Goal: Task Accomplishment & Management: Manage account settings

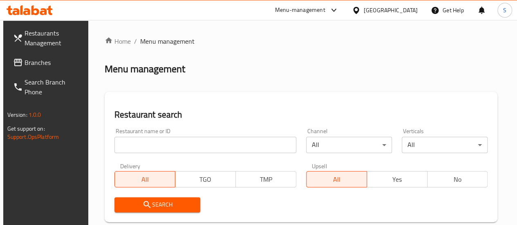
click at [165, 143] on input "search" at bounding box center [205, 145] width 182 height 16
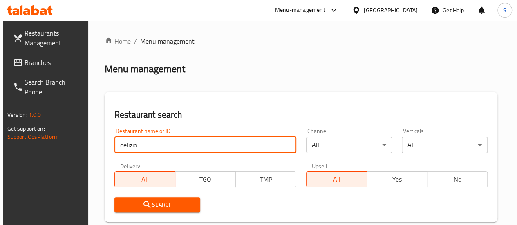
type input "delizio"
click button "Search" at bounding box center [157, 204] width 86 height 15
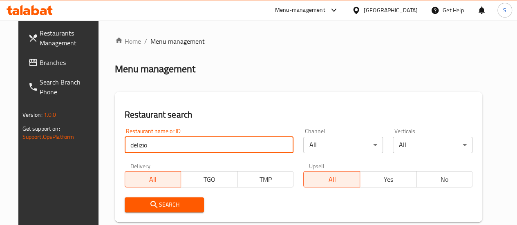
scroll to position [161, 0]
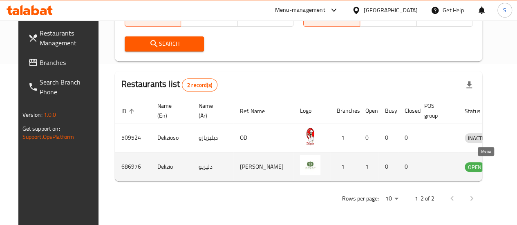
click at [509, 171] on icon "enhanced table" at bounding box center [514, 167] width 10 height 10
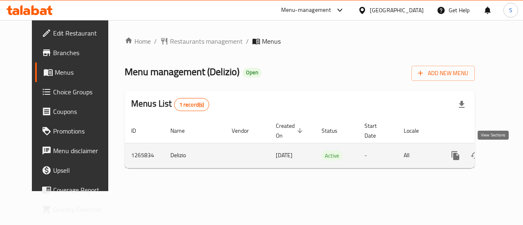
click at [511, 155] on icon "enhanced table" at bounding box center [514, 155] width 7 height 7
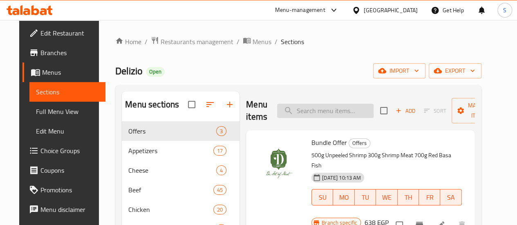
click at [289, 115] on input "search" at bounding box center [325, 111] width 96 height 14
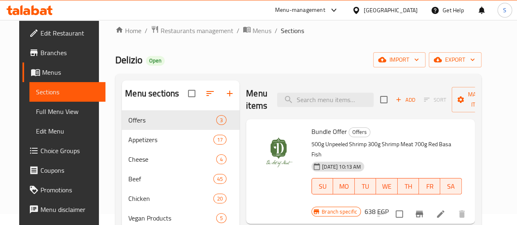
scroll to position [11, 0]
click at [284, 103] on input "search" at bounding box center [325, 99] width 96 height 14
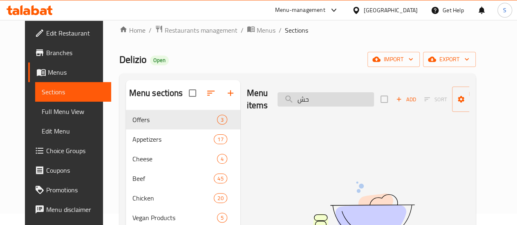
type input "ح"
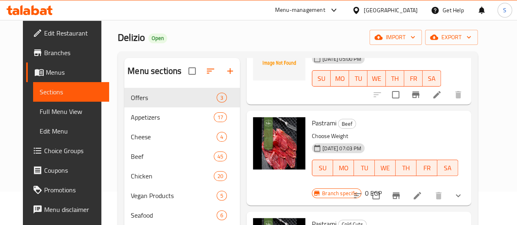
scroll to position [37, 0]
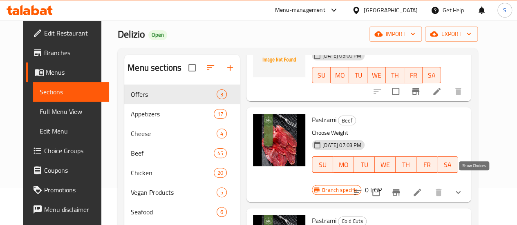
type input "بسطر"
click at [463, 188] on icon "show more" at bounding box center [458, 193] width 10 height 10
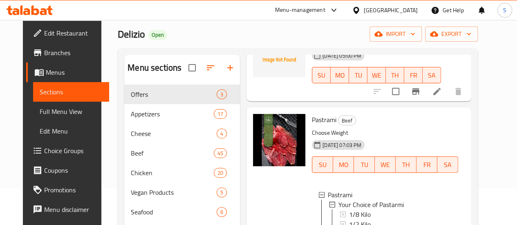
scroll to position [143, 0]
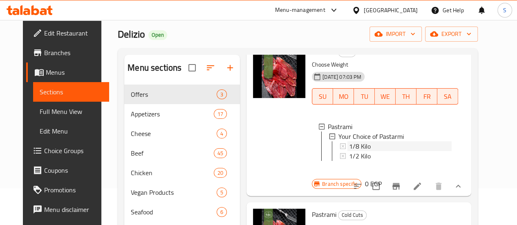
click at [349, 144] on span "1/8 Kilo" at bounding box center [360, 146] width 22 height 10
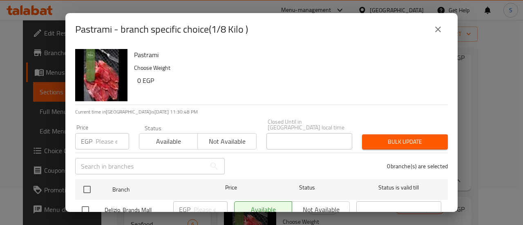
click at [112, 136] on input "number" at bounding box center [113, 141] width 34 height 16
click at [108, 138] on input "number" at bounding box center [113, 141] width 34 height 16
type input "88"
click at [154, 141] on button "Available" at bounding box center [168, 141] width 59 height 16
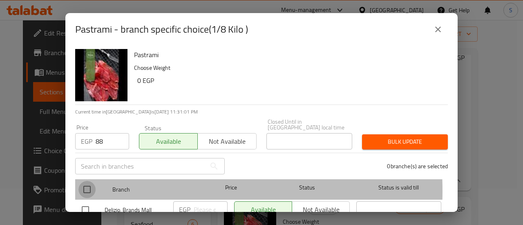
click at [87, 185] on input "checkbox" at bounding box center [86, 189] width 17 height 17
checkbox input "true"
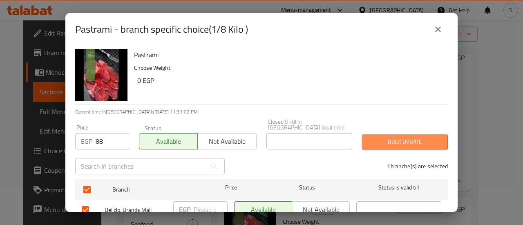
click at [386, 137] on span "Bulk update" at bounding box center [405, 142] width 73 height 10
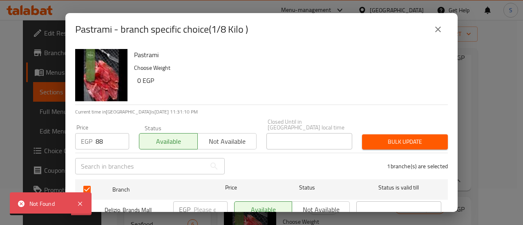
click at [401, 137] on span "Bulk update" at bounding box center [405, 142] width 73 height 10
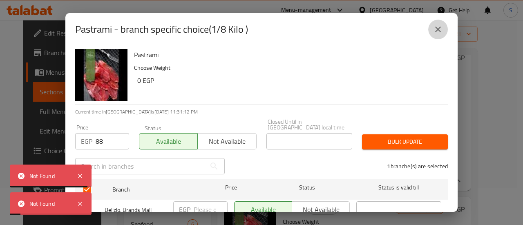
click at [436, 33] on icon "close" at bounding box center [438, 30] width 10 height 10
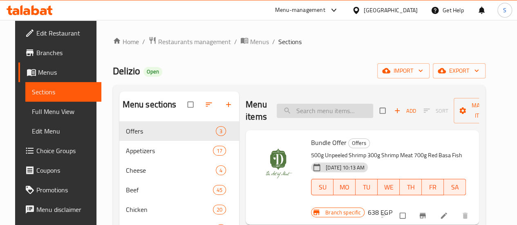
click at [295, 114] on input "search" at bounding box center [325, 111] width 96 height 14
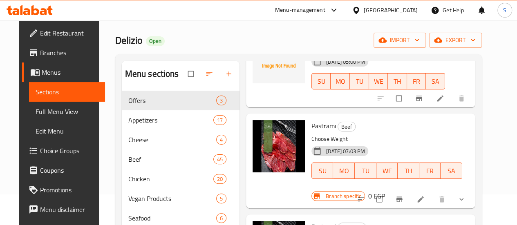
scroll to position [31, 0]
type input "بسطرم"
click at [465, 195] on icon "show more" at bounding box center [461, 199] width 8 height 8
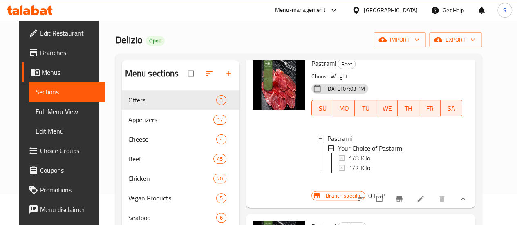
scroll to position [142, 0]
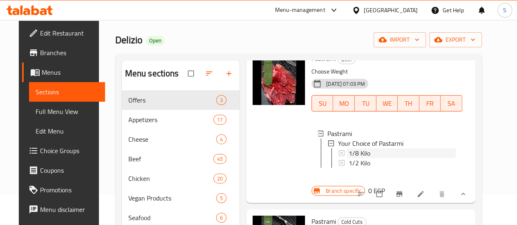
click at [348, 148] on span "1/8 Kilo" at bounding box center [359, 153] width 22 height 10
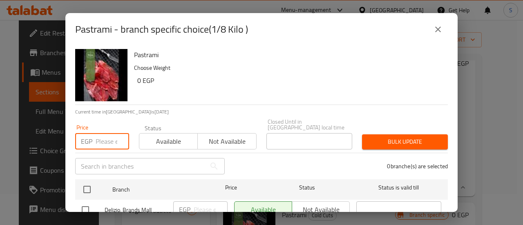
click at [102, 133] on input "number" at bounding box center [113, 141] width 34 height 16
type input "88"
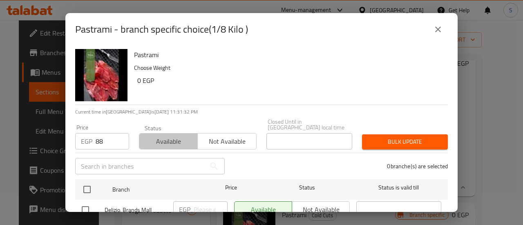
click at [155, 136] on span "Available" at bounding box center [169, 142] width 52 height 12
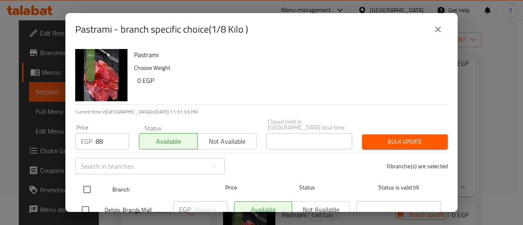
click at [92, 183] on input "checkbox" at bounding box center [86, 189] width 17 height 17
checkbox input "true"
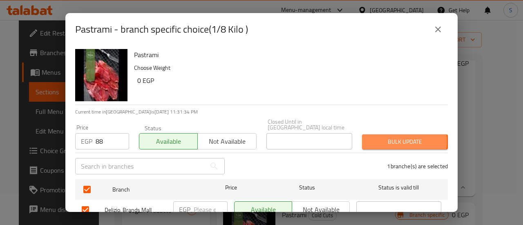
click at [377, 137] on span "Bulk update" at bounding box center [405, 142] width 73 height 10
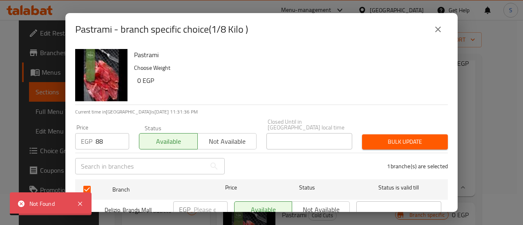
click at [438, 31] on icon "close" at bounding box center [438, 30] width 10 height 10
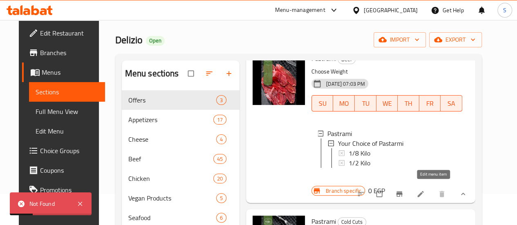
click at [423, 191] on icon at bounding box center [420, 194] width 6 height 6
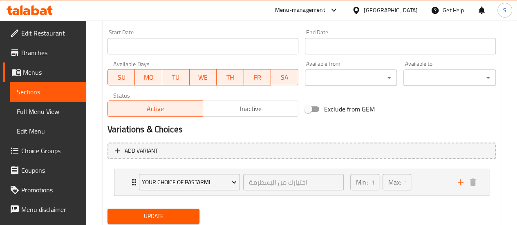
scroll to position [377, 0]
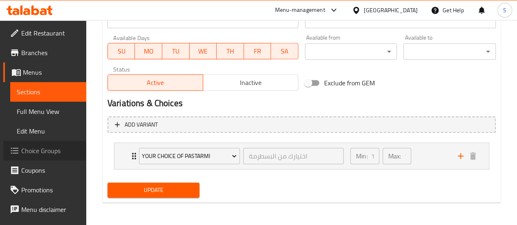
click at [44, 149] on span "Choice Groups" at bounding box center [50, 151] width 58 height 10
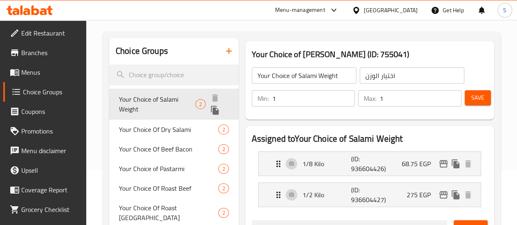
scroll to position [48, 0]
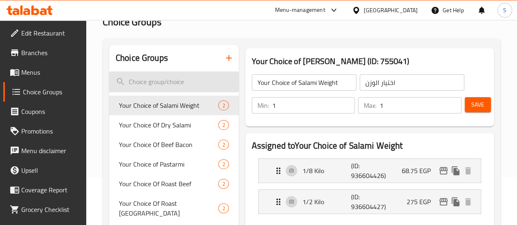
click at [155, 81] on input "search" at bounding box center [174, 81] width 130 height 21
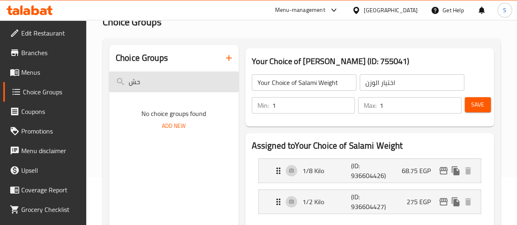
type input "ح"
type input "ب"
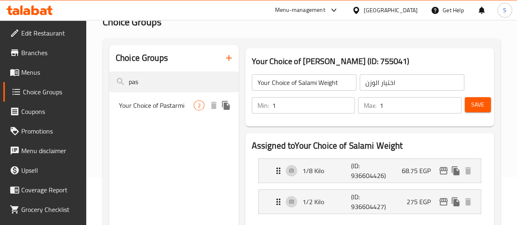
type input "pas"
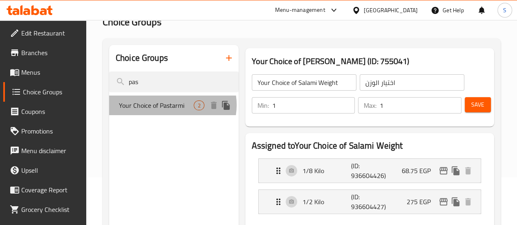
click at [171, 105] on div "Your Choice of Pastarmi 2" at bounding box center [174, 106] width 130 height 20
type input "Your Choice of Pastarmi"
type input "اختيارك من البسطرمة"
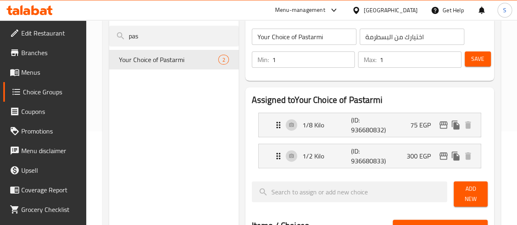
scroll to position [95, 0]
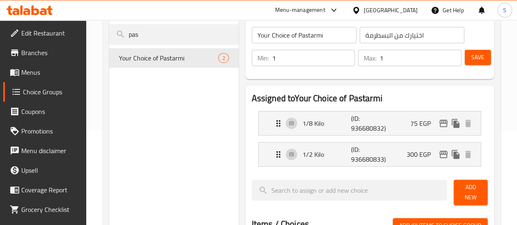
click at [296, 130] on div "1/8 Kilo (ID: 936680832) 75 EGP" at bounding box center [371, 124] width 197 height 24
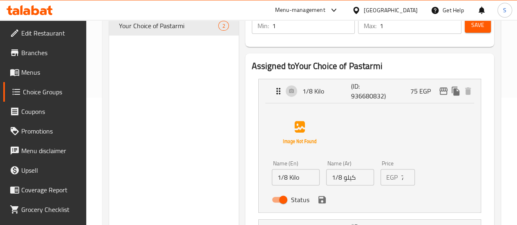
scroll to position [128, 0]
drag, startPoint x: 386, startPoint y: 182, endPoint x: 402, endPoint y: 182, distance: 16.3
click at [402, 182] on nav "1/8 Kilo (ID: 936680832) 75 EGP Name (En) 1/8 Kilo Name (En) Name (Ar) كيلو 1/8…" at bounding box center [370, 160] width 236 height 178
click at [401, 179] on input "75" at bounding box center [408, 176] width 14 height 16
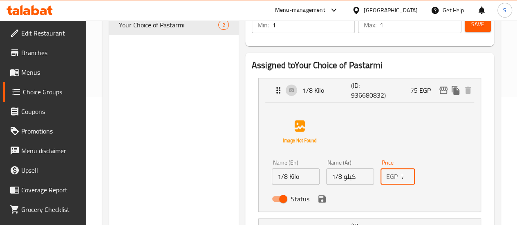
click at [401, 179] on input "75" at bounding box center [408, 176] width 14 height 16
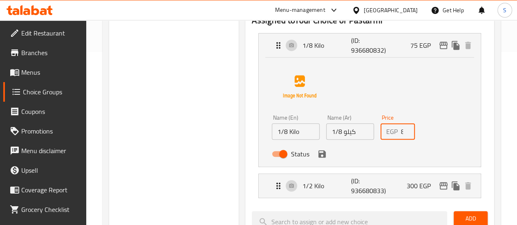
scroll to position [226, 0]
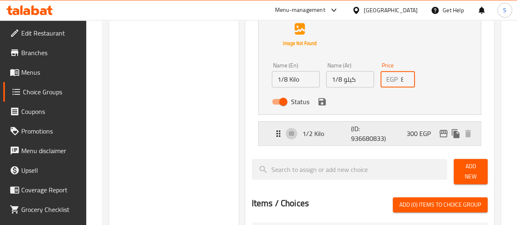
click at [373, 138] on div "1/2 Kilo (ID: 936680833) 300 EGP" at bounding box center [371, 134] width 197 height 24
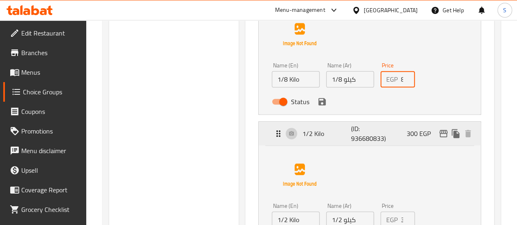
click at [415, 136] on p "300 EGP" at bounding box center [422, 134] width 31 height 10
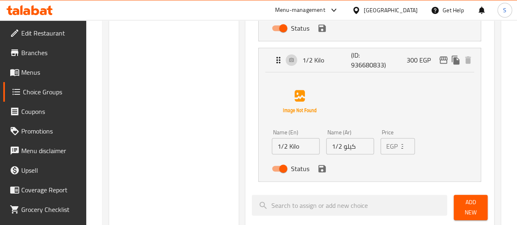
scroll to position [300, 0]
type input "88"
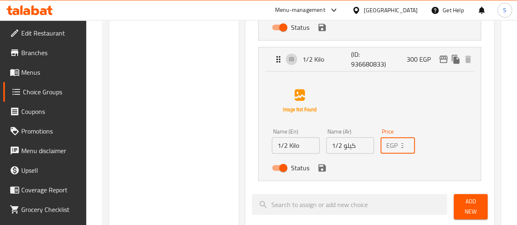
click at [401, 153] on input "300" at bounding box center [408, 145] width 14 height 16
click at [289, 175] on div "Status" at bounding box center [349, 168] width 163 height 22
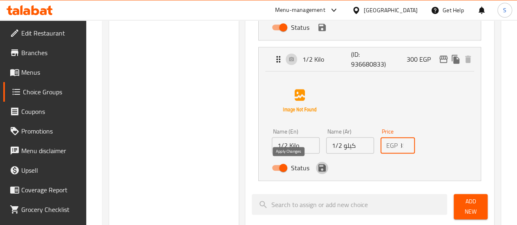
click at [318, 170] on icon "save" at bounding box center [321, 167] width 7 height 7
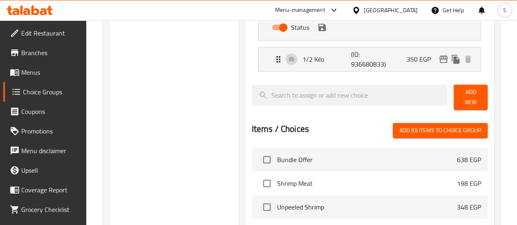
type input "350"
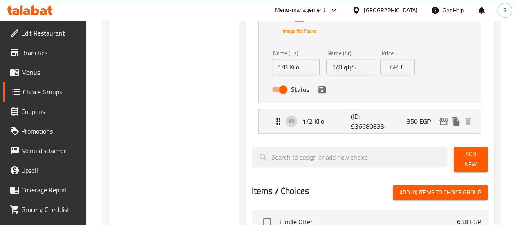
scroll to position [220, 0]
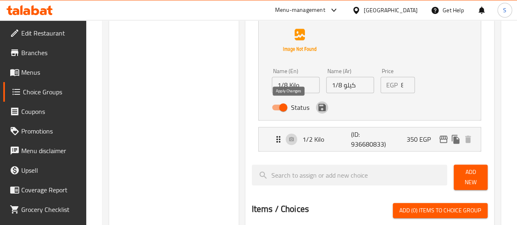
click at [317, 112] on icon "save" at bounding box center [322, 108] width 10 height 10
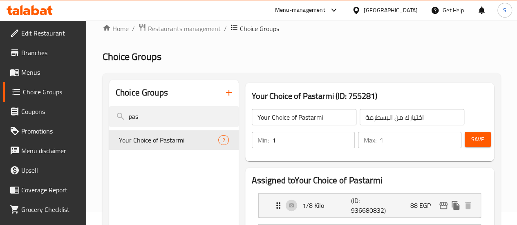
scroll to position [0, 0]
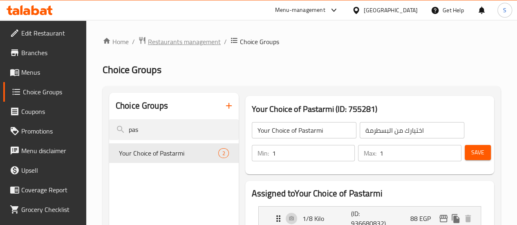
click at [195, 43] on span "Restaurants management" at bounding box center [184, 42] width 73 height 10
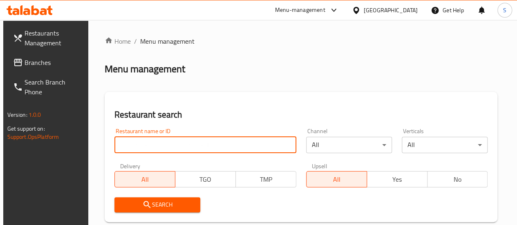
click at [179, 143] on input "search" at bounding box center [205, 145] width 182 height 16
type input "delizio"
click button "Search" at bounding box center [157, 204] width 86 height 15
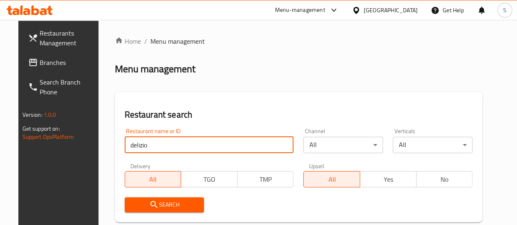
scroll to position [161, 0]
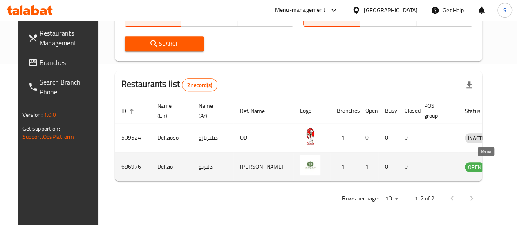
click at [514, 167] on icon "enhanced table" at bounding box center [515, 166] width 3 height 3
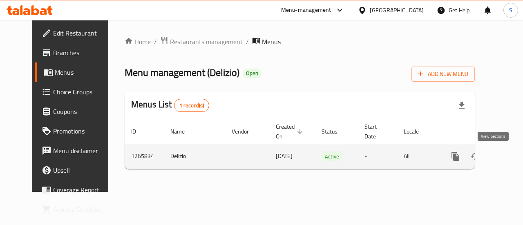
click at [509, 156] on icon "enhanced table" at bounding box center [514, 157] width 10 height 10
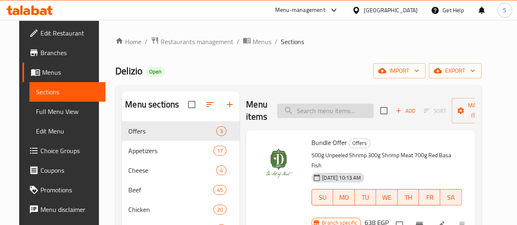
click at [328, 107] on input "search" at bounding box center [325, 111] width 96 height 14
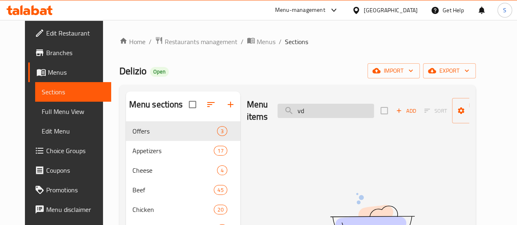
type input "v"
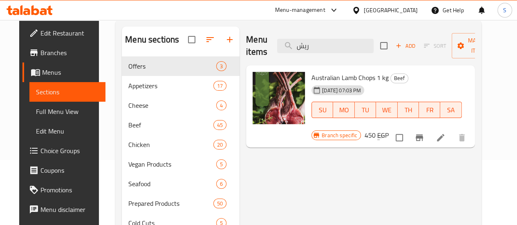
scroll to position [66, 0]
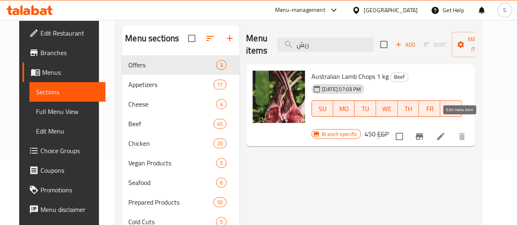
type input "ريش"
click at [424, 132] on icon "Branch-specific-item" at bounding box center [419, 137] width 10 height 10
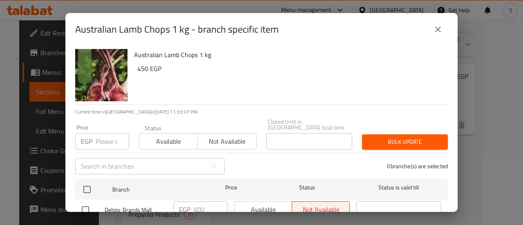
click at [106, 138] on input "number" at bounding box center [113, 141] width 34 height 16
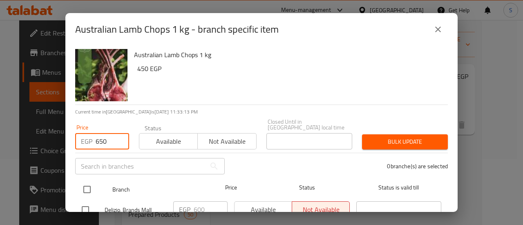
type input "650"
click at [80, 187] on input "checkbox" at bounding box center [86, 189] width 17 height 17
checkbox input "true"
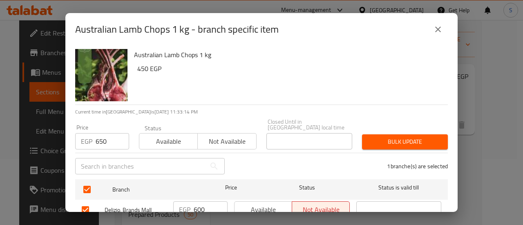
click at [381, 137] on span "Bulk update" at bounding box center [405, 142] width 73 height 10
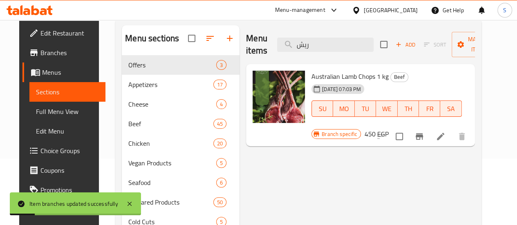
drag, startPoint x: 294, startPoint y: 43, endPoint x: 249, endPoint y: 44, distance: 45.0
click at [249, 44] on div "Menu items ريش Add Sort Manage items" at bounding box center [360, 44] width 229 height 39
type input "ى"
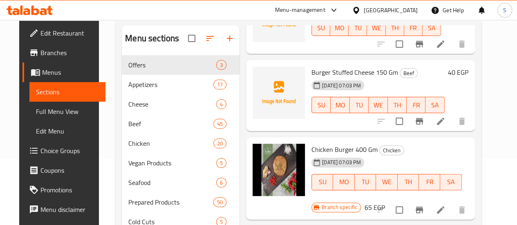
scroll to position [501, 0]
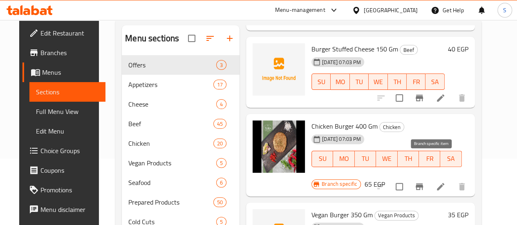
type input "burger"
click at [423, 183] on icon "Branch-specific-item" at bounding box center [418, 186] width 7 height 7
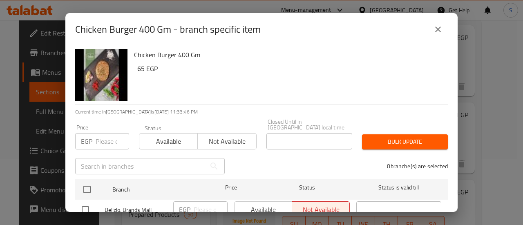
click at [109, 133] on input "number" at bounding box center [113, 141] width 34 height 16
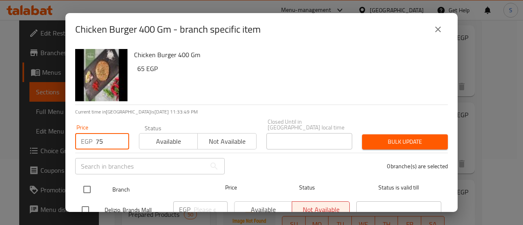
type input "75"
click at [88, 181] on input "checkbox" at bounding box center [86, 189] width 17 height 17
checkbox input "true"
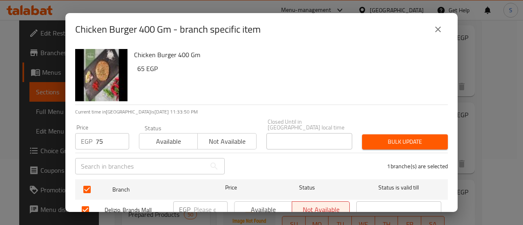
click at [402, 137] on span "Bulk update" at bounding box center [405, 142] width 73 height 10
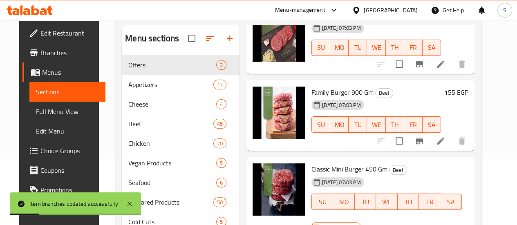
scroll to position [0, 0]
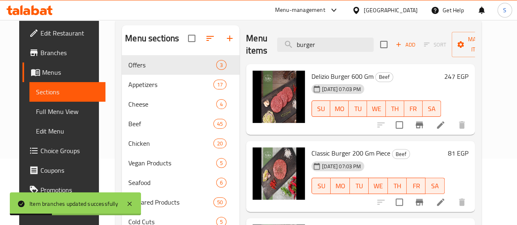
drag, startPoint x: 307, startPoint y: 45, endPoint x: 230, endPoint y: 45, distance: 77.6
click at [246, 45] on div "Menu items burger Add Sort Manage items" at bounding box center [360, 44] width 229 height 39
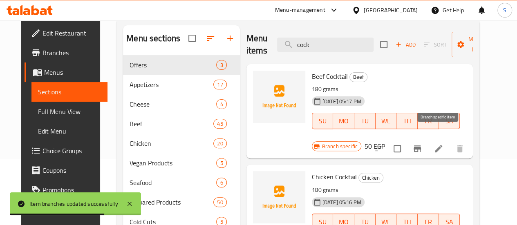
type input "cock"
click at [421, 145] on icon "Branch-specific-item" at bounding box center [416, 148] width 7 height 7
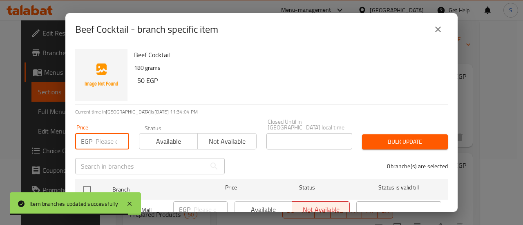
click at [97, 136] on input "number" at bounding box center [113, 141] width 34 height 16
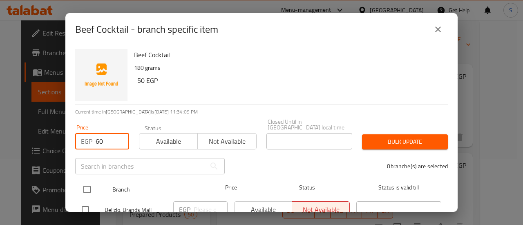
type input "60"
click at [90, 183] on input "checkbox" at bounding box center [86, 189] width 17 height 17
checkbox input "true"
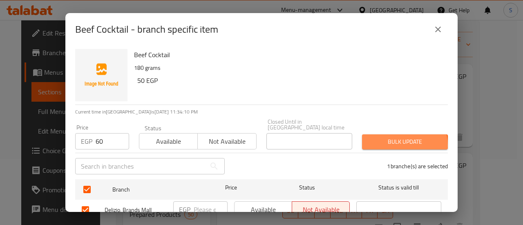
click at [391, 140] on span "Bulk update" at bounding box center [405, 142] width 73 height 10
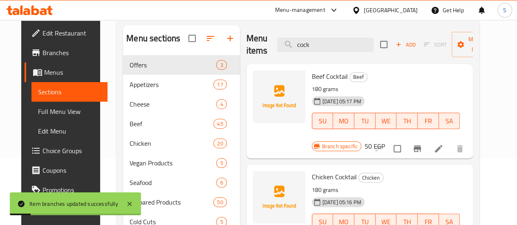
scroll to position [114, 0]
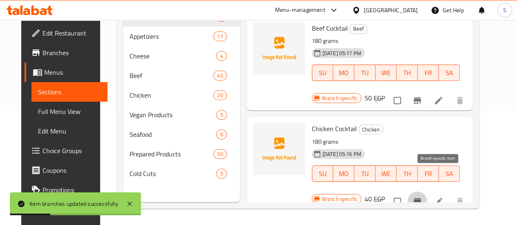
click at [422, 197] on icon "Branch-specific-item" at bounding box center [417, 202] width 10 height 10
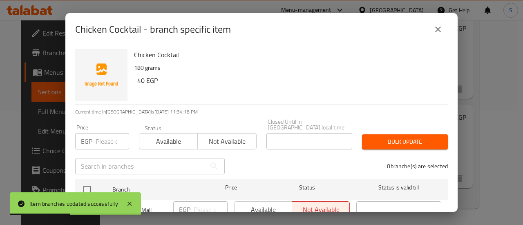
click at [97, 134] on input "number" at bounding box center [113, 141] width 34 height 16
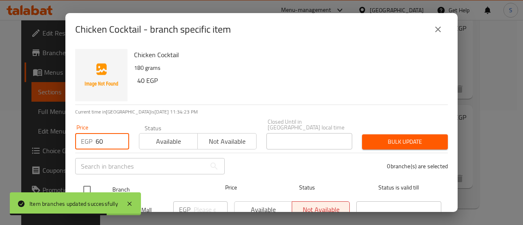
type input "60"
click at [87, 181] on input "checkbox" at bounding box center [86, 189] width 17 height 17
checkbox input "true"
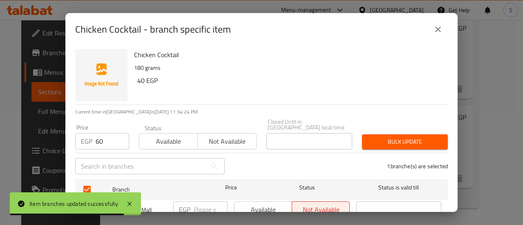
click at [400, 141] on span "Bulk update" at bounding box center [405, 142] width 73 height 10
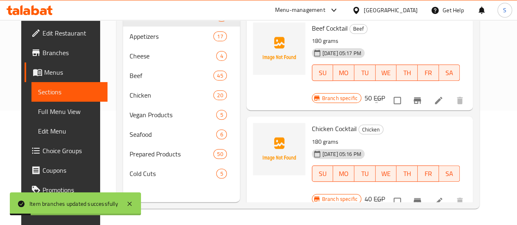
scroll to position [0, 0]
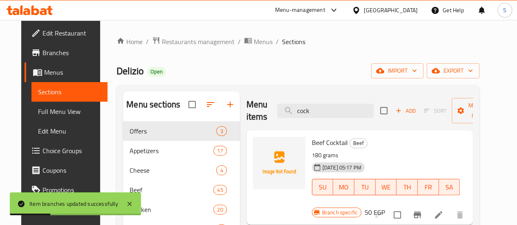
drag, startPoint x: 302, startPoint y: 108, endPoint x: 255, endPoint y: 114, distance: 47.8
click at [255, 114] on div "Menu items cock Add Sort Manage items" at bounding box center [359, 111] width 227 height 39
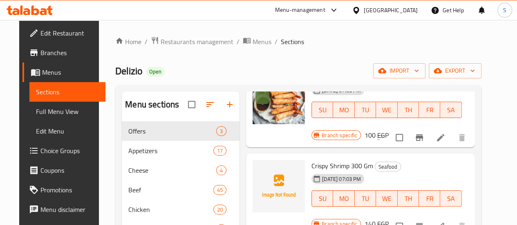
scroll to position [468, 0]
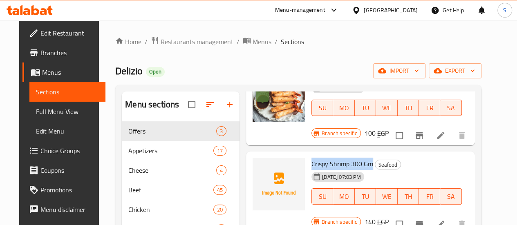
drag, startPoint x: 278, startPoint y: 107, endPoint x: 337, endPoint y: 107, distance: 59.2
click at [337, 158] on span "Crispy Shrimp 300 Gm" at bounding box center [342, 164] width 62 height 12
copy span "Crispy Shrimp 300 Gm"
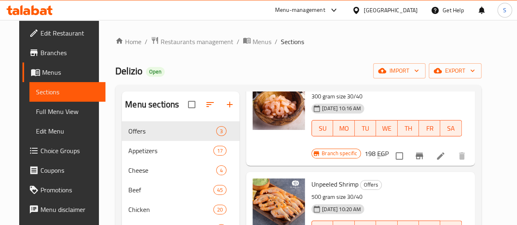
scroll to position [0, 0]
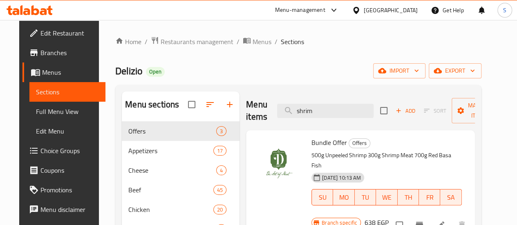
drag, startPoint x: 250, startPoint y: 116, endPoint x: 217, endPoint y: 113, distance: 33.2
click at [246, 113] on div "Menu items shrim Add Sort Manage items" at bounding box center [360, 111] width 229 height 39
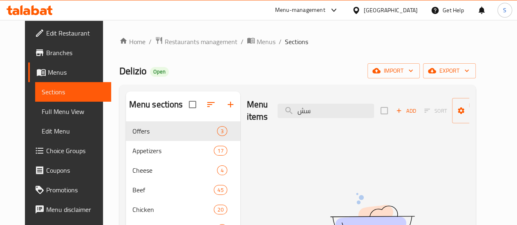
type input "س"
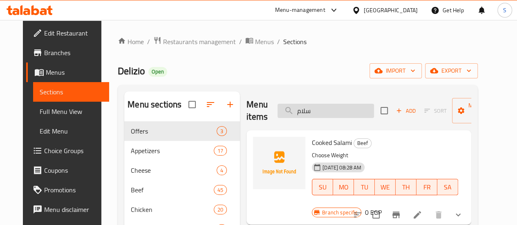
drag, startPoint x: 296, startPoint y: 112, endPoint x: 259, endPoint y: 116, distance: 37.3
click at [277, 116] on input "سلام" at bounding box center [325, 111] width 96 height 14
type input "زبدة"
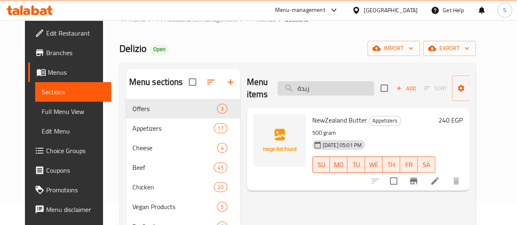
scroll to position [23, 0]
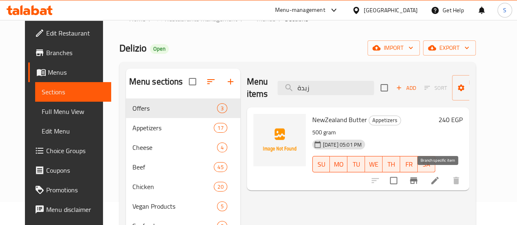
click at [417, 180] on icon "Branch-specific-item" at bounding box center [413, 180] width 7 height 7
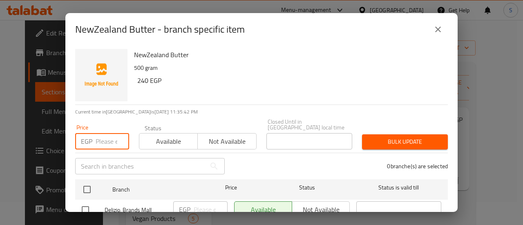
click at [110, 134] on input "number" at bounding box center [113, 141] width 34 height 16
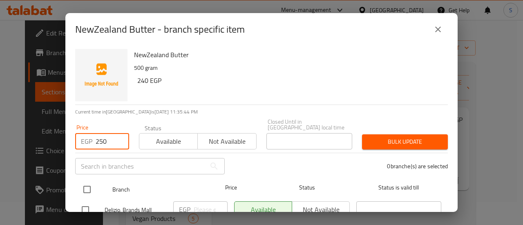
type input "250"
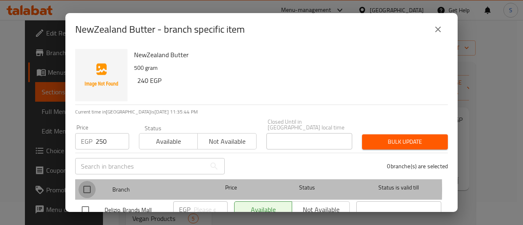
click at [83, 183] on input "checkbox" at bounding box center [86, 189] width 17 height 17
checkbox input "true"
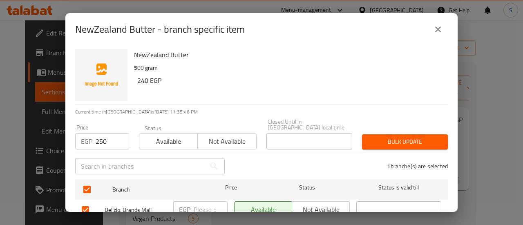
click at [412, 141] on span "Bulk update" at bounding box center [405, 142] width 73 height 10
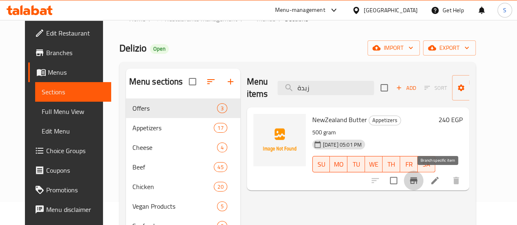
click at [325, 9] on div "Menu-management" at bounding box center [300, 10] width 50 height 10
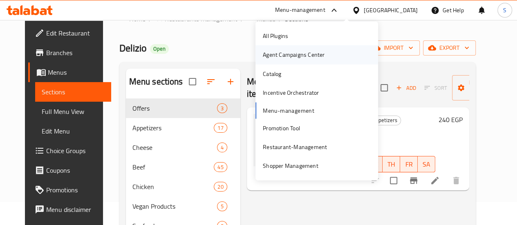
click at [329, 50] on div "Agent Campaigns Center" at bounding box center [293, 54] width 75 height 19
